Goal: Find specific page/section: Locate a particular part of the current website

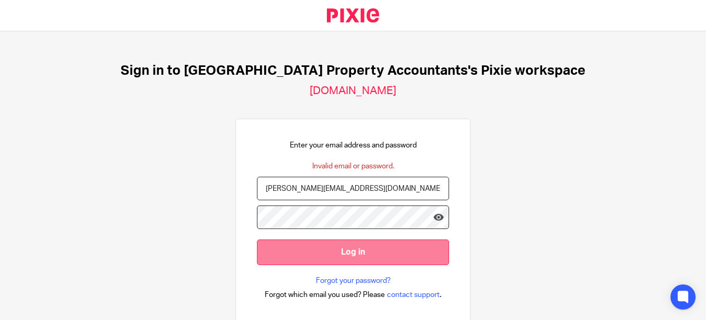
click at [300, 252] on input "Log in" at bounding box center [353, 252] width 192 height 26
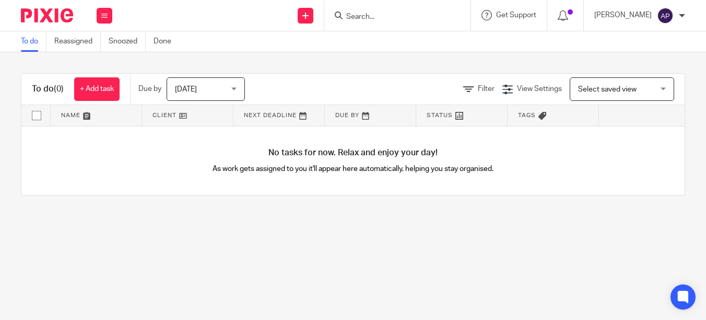
click at [417, 21] on input "Search" at bounding box center [392, 17] width 94 height 9
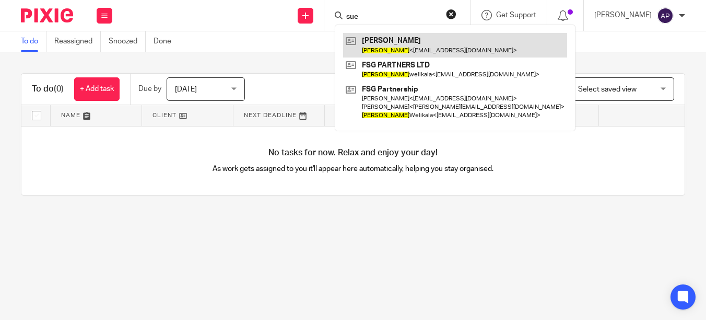
type input "sue"
click at [406, 39] on link at bounding box center [455, 45] width 224 height 24
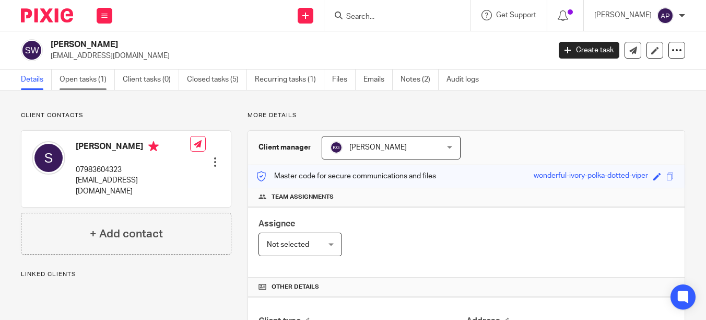
click at [96, 80] on link "Open tasks (1)" at bounding box center [87, 79] width 55 height 20
